Goal: Check status: Check status

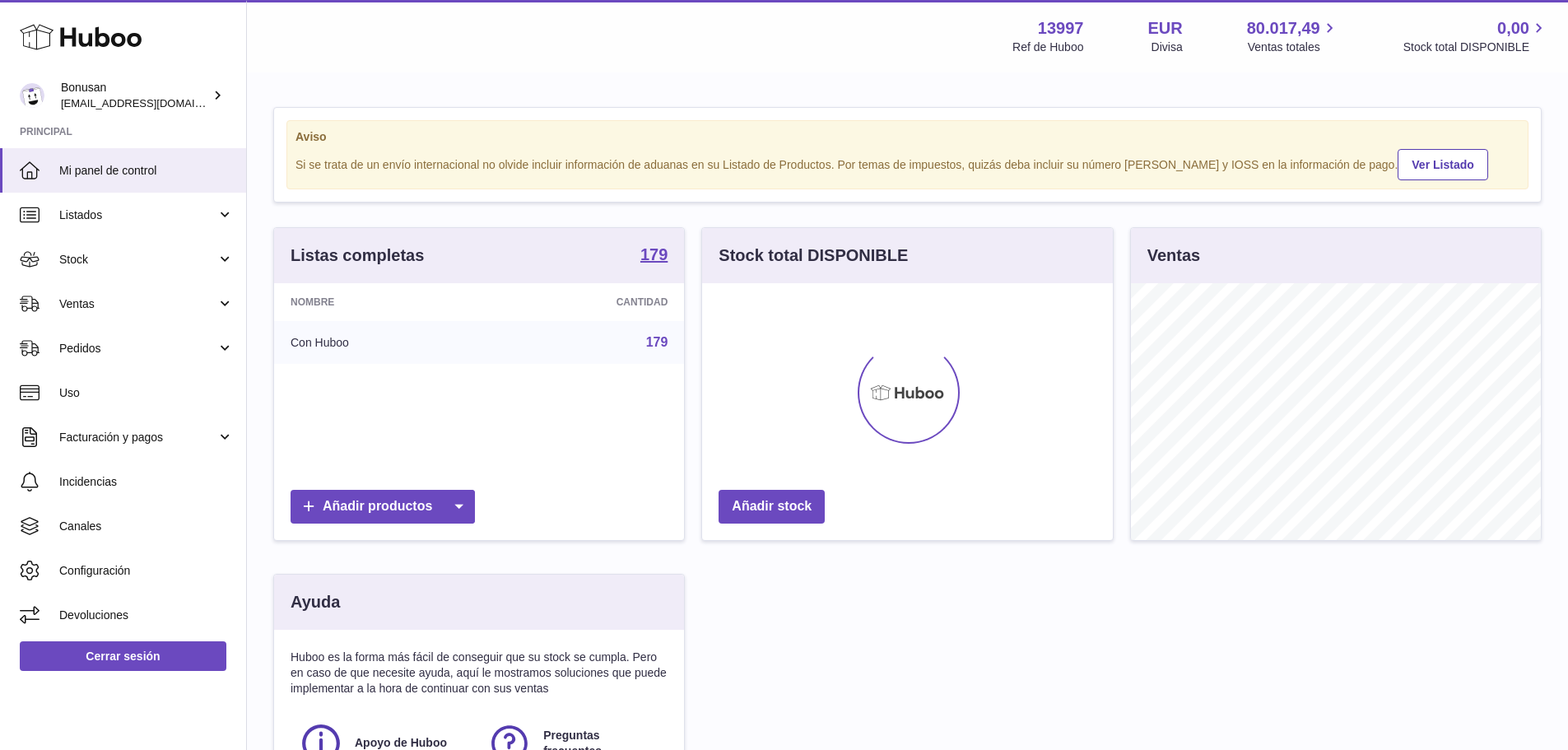
scroll to position [257, 411]
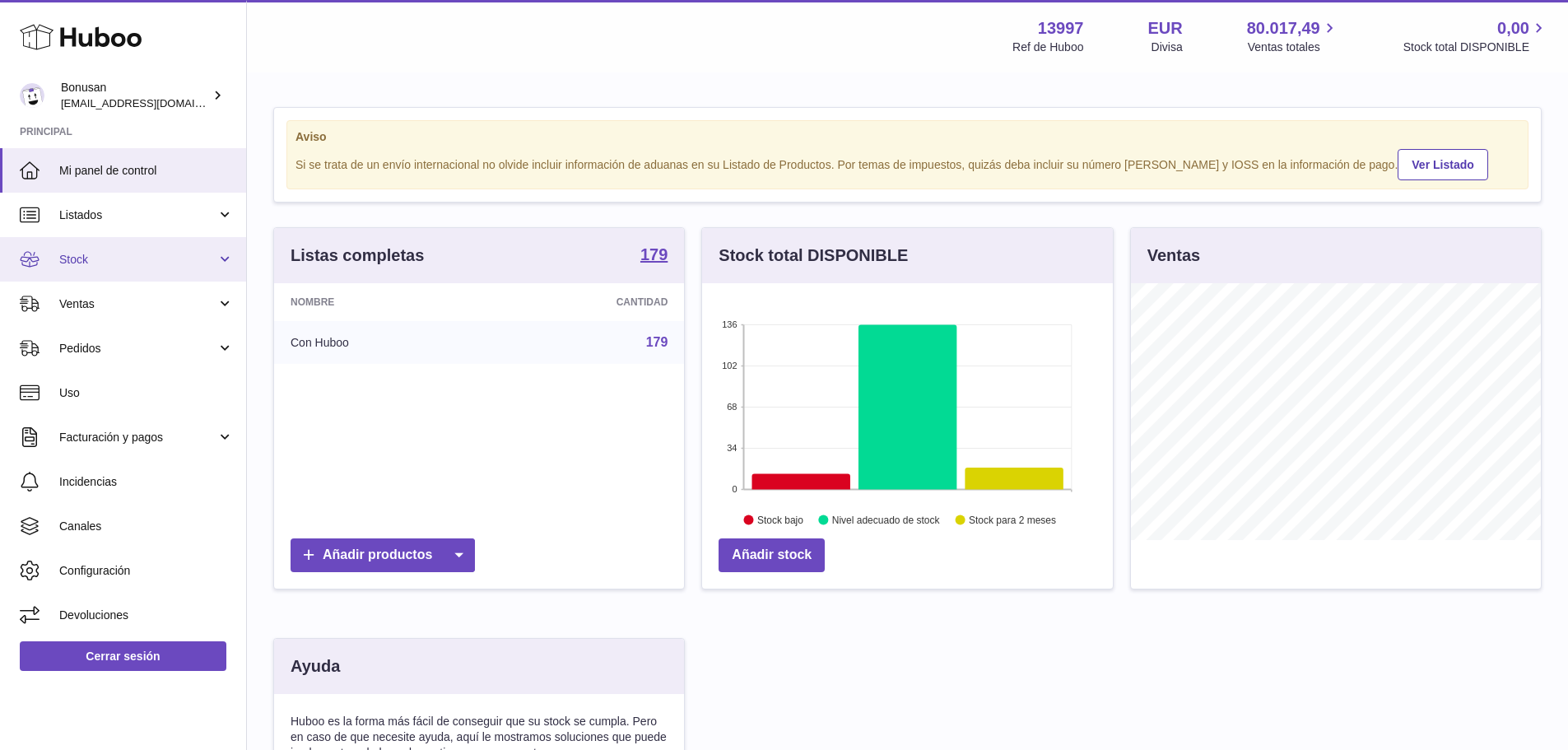
click at [103, 262] on span "Stock" at bounding box center [137, 260] width 157 height 16
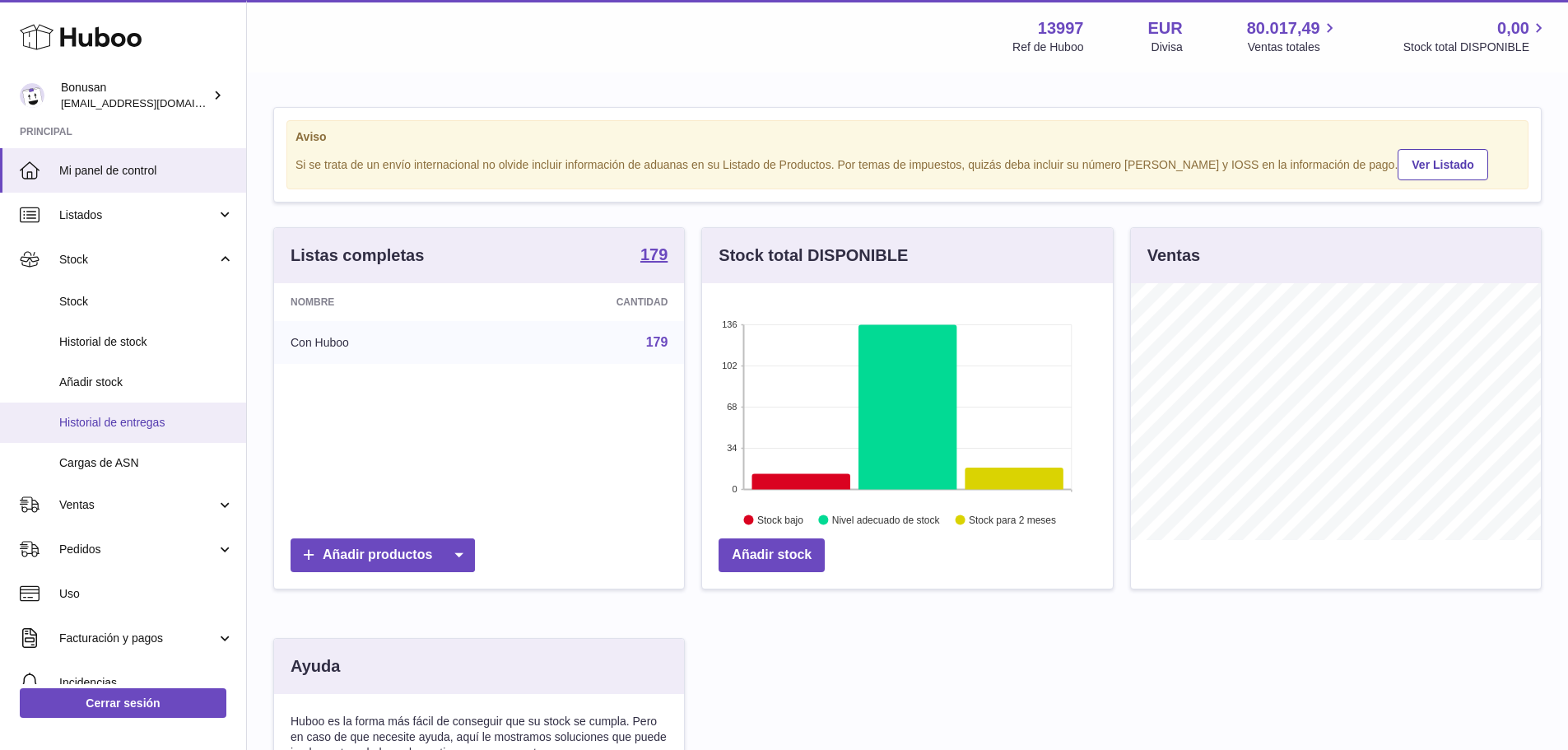
click at [141, 417] on span "Historial de entregas" at bounding box center [146, 423] width 175 height 16
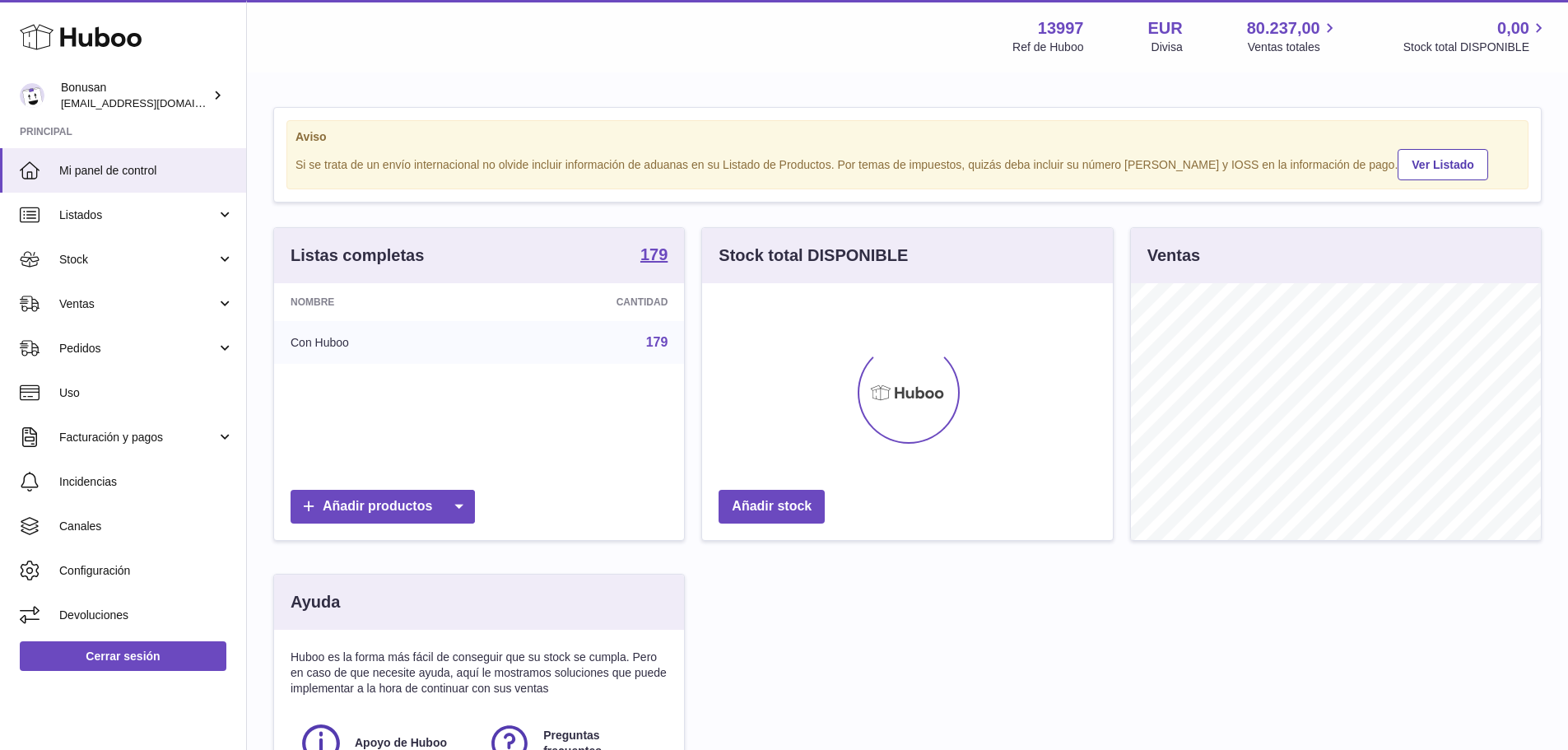
scroll to position [257, 411]
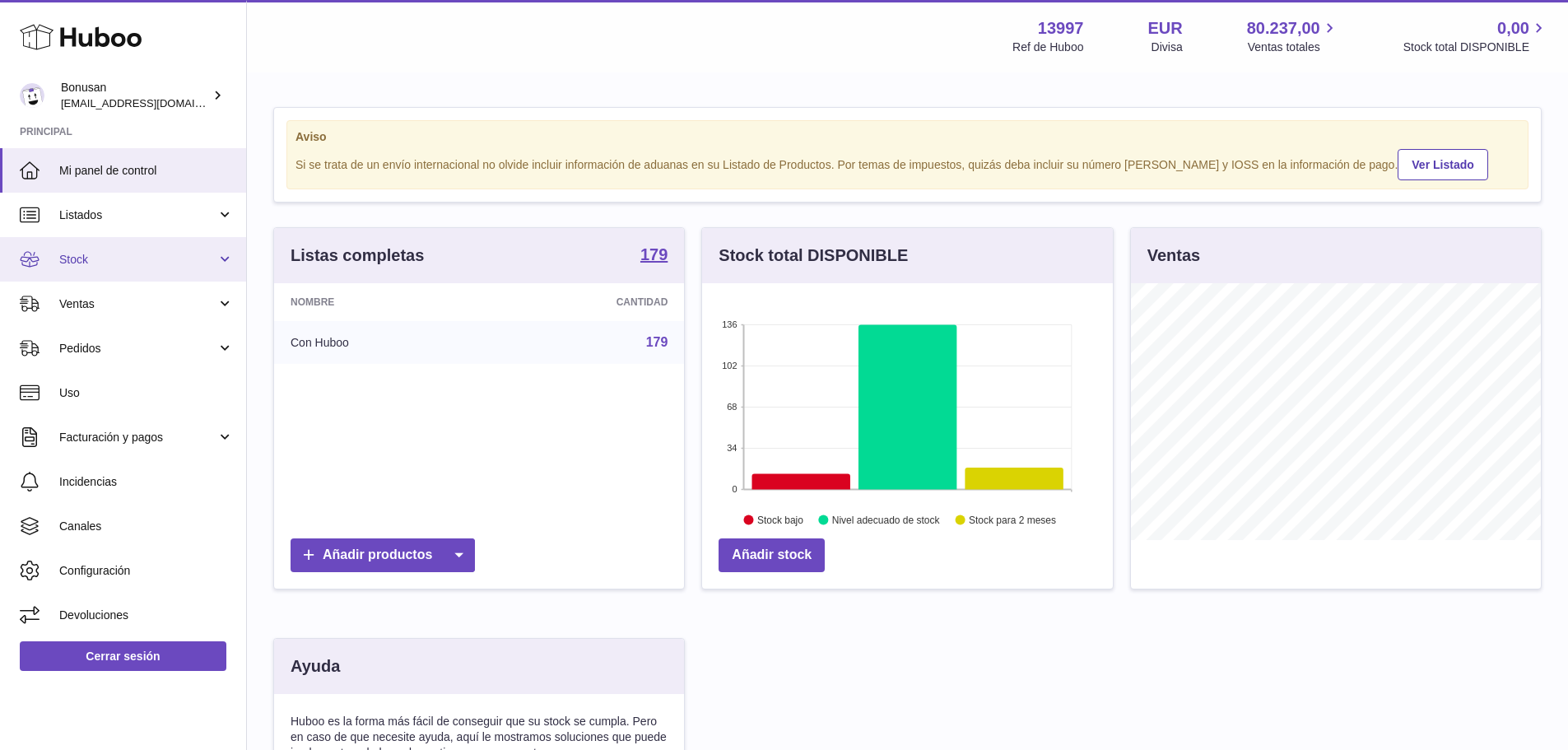
click at [222, 263] on link "Stock" at bounding box center [123, 260] width 246 height 45
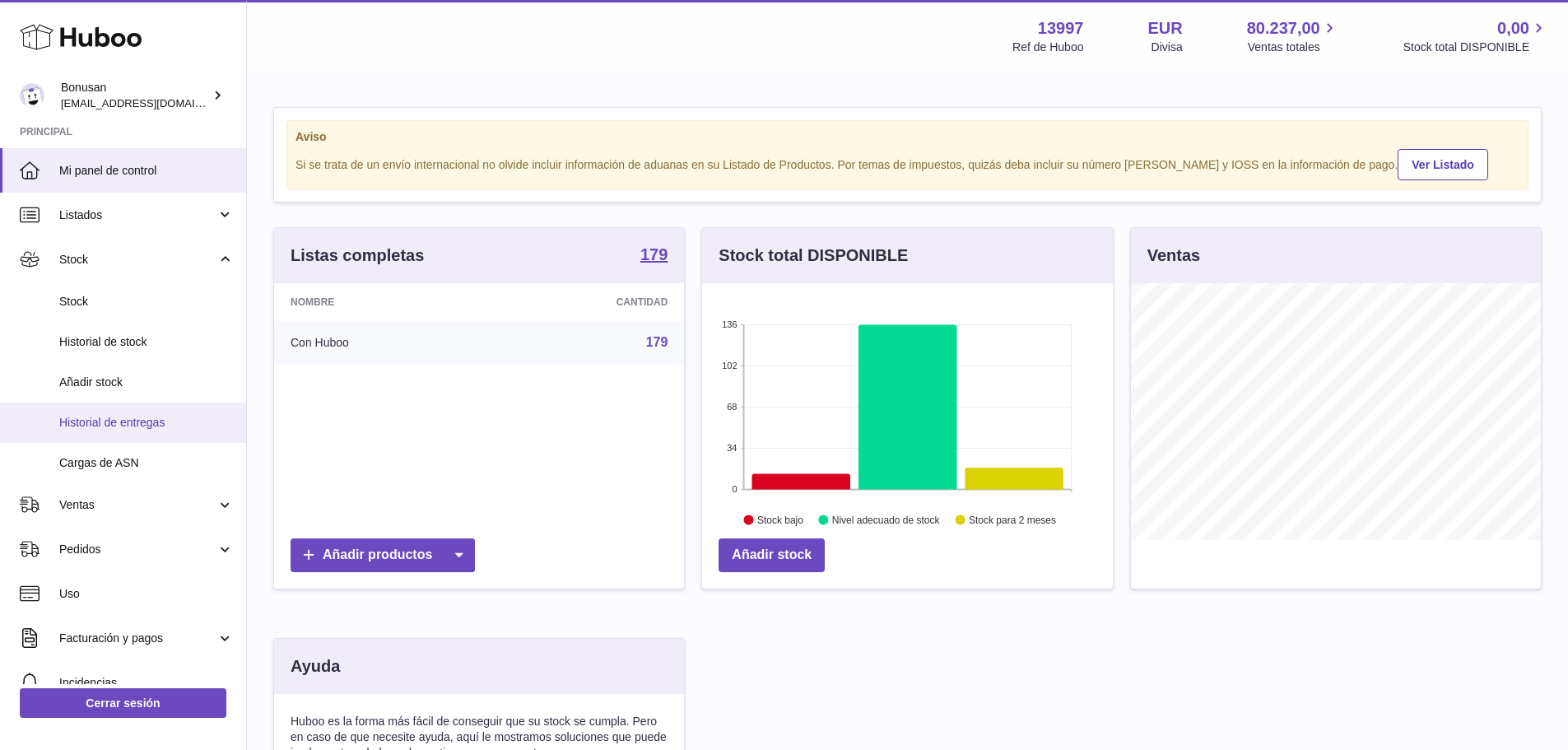
click at [110, 422] on span "Historial de entregas" at bounding box center [146, 423] width 175 height 16
